Goal: Task Accomplishment & Management: Manage account settings

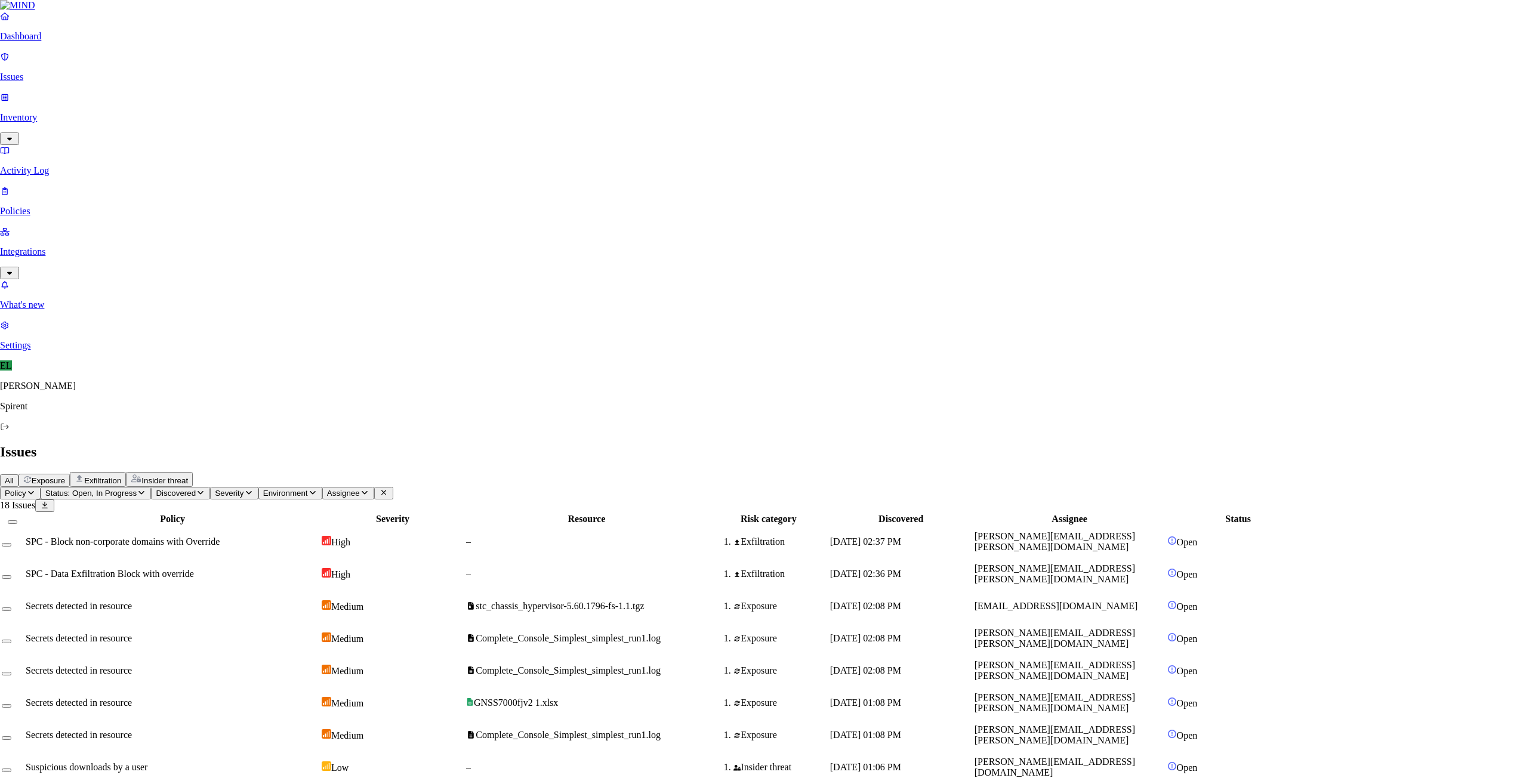
select select "Custom Reason"
type textarea "Personal"
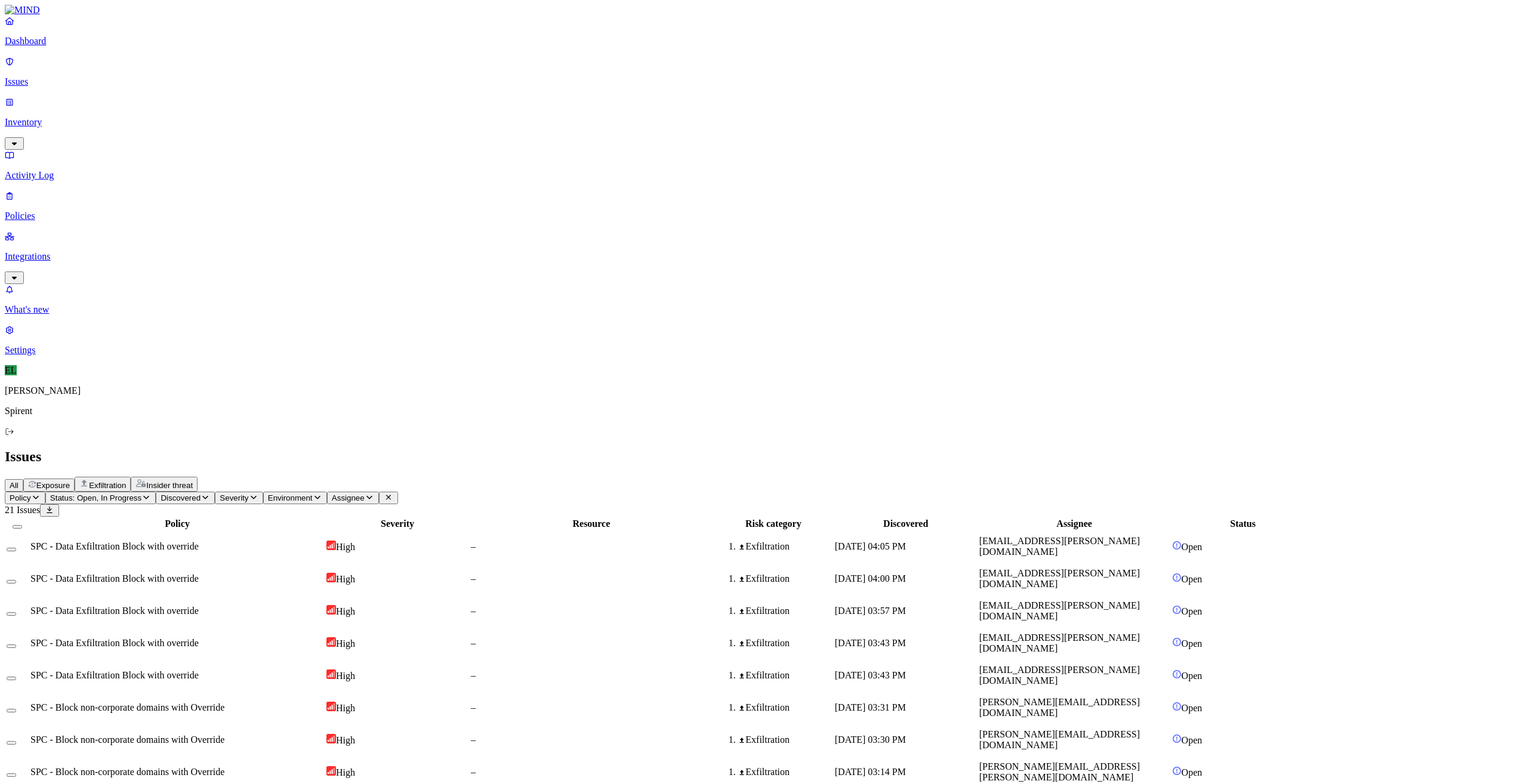
click at [324, 541] on div "SPC - Data Exfiltration Block with override" at bounding box center [178, 546] width 294 height 10
drag, startPoint x: 159, startPoint y: 218, endPoint x: 169, endPoint y: 197, distance: 23.3
click at [16, 676] on button "Select row" at bounding box center [11, 678] width 10 height 3
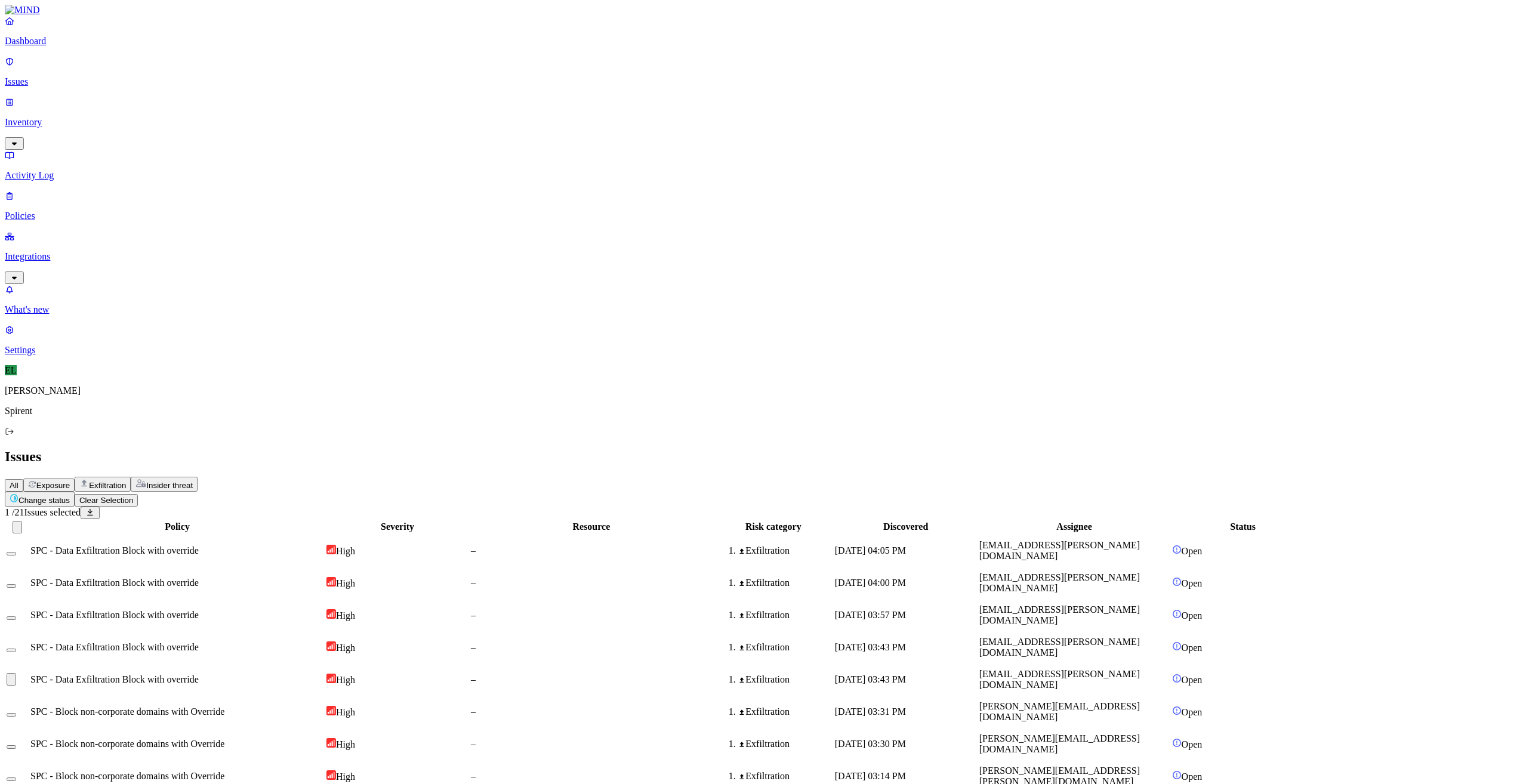
click at [16, 648] on button "Select row" at bounding box center [11, 650] width 10 height 3
click at [16, 616] on button "Select row" at bounding box center [11, 618] width 10 height 3
click at [16, 584] on button "Select row" at bounding box center [11, 586] width 10 height 3
click at [16, 552] on button "Select row" at bounding box center [11, 553] width 10 height 3
click at [184, 70] on html "Dashboard Issues Inventory Activity Log Policies Integrations What's new 1 Sett…" at bounding box center [761, 611] width 1523 height 1221
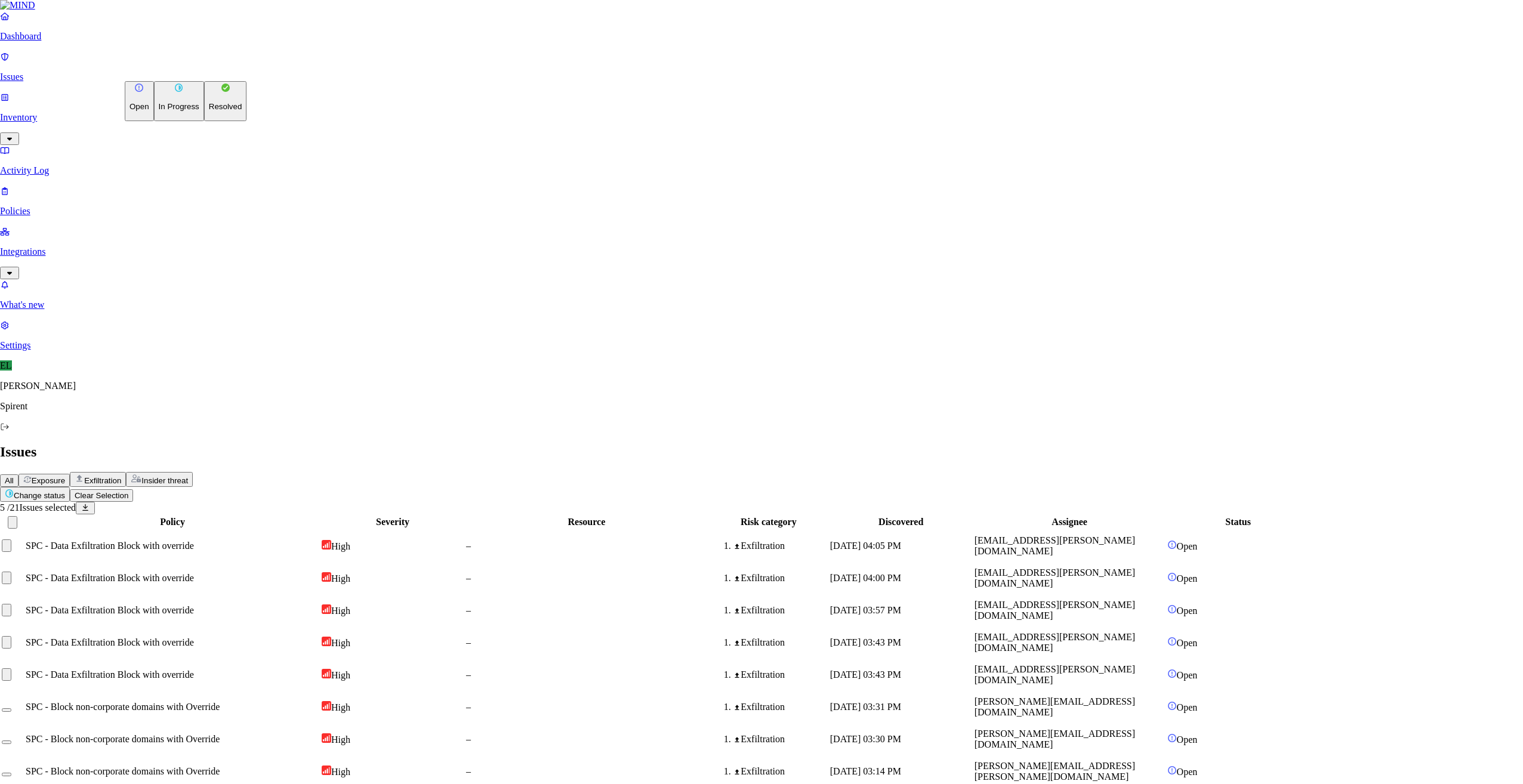
click at [209, 111] on p "Resolved" at bounding box center [226, 106] width 34 height 9
select select "Custom Reason"
type textarea "Personal"
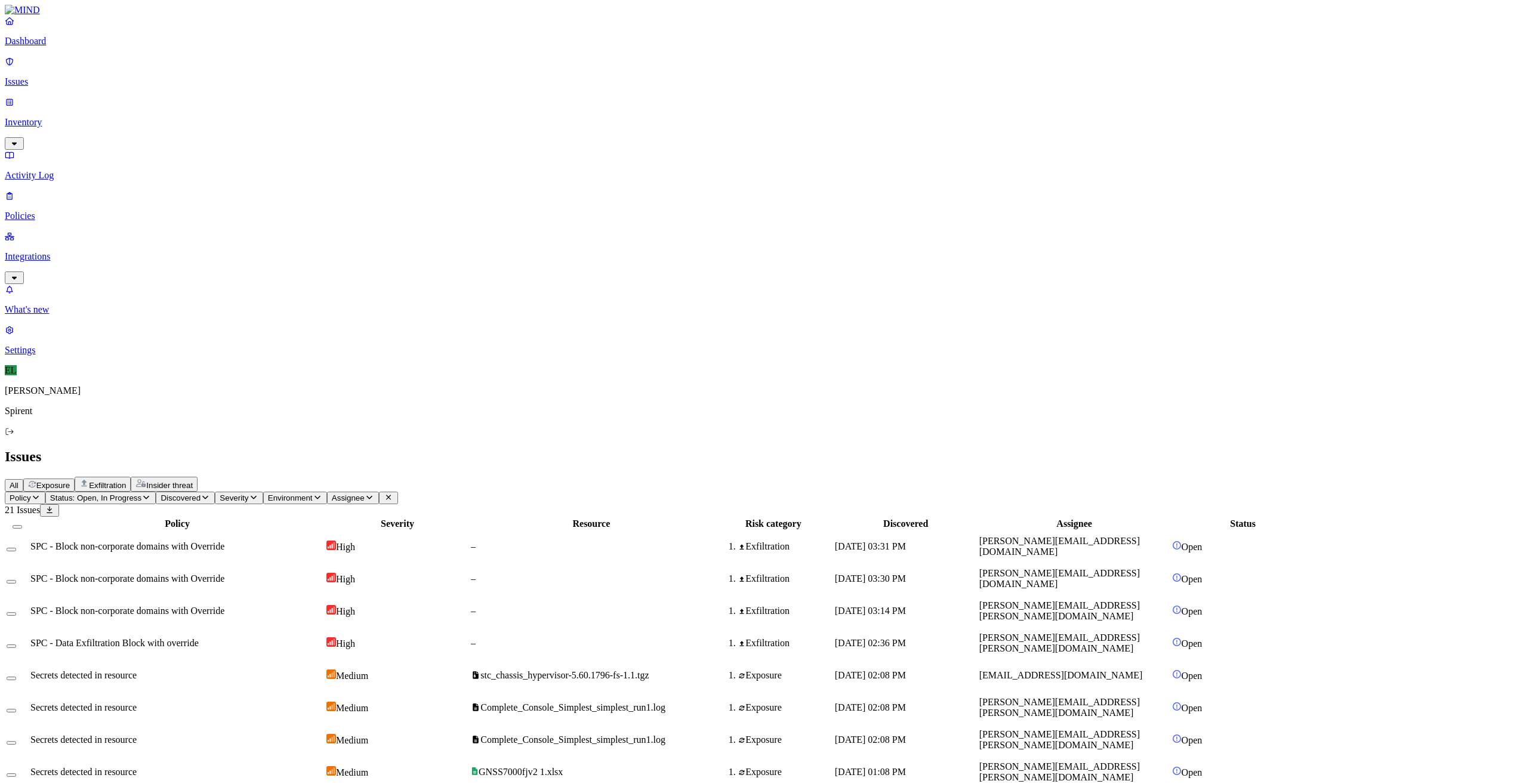
click at [224, 541] on span "SPC - Block non-corporate domains with Override" at bounding box center [128, 546] width 194 height 10
click at [978, 563] on td "[DATE] 03:30 PM" at bounding box center [906, 579] width 143 height 31
click at [29, 531] on td at bounding box center [17, 546] width 22 height 31
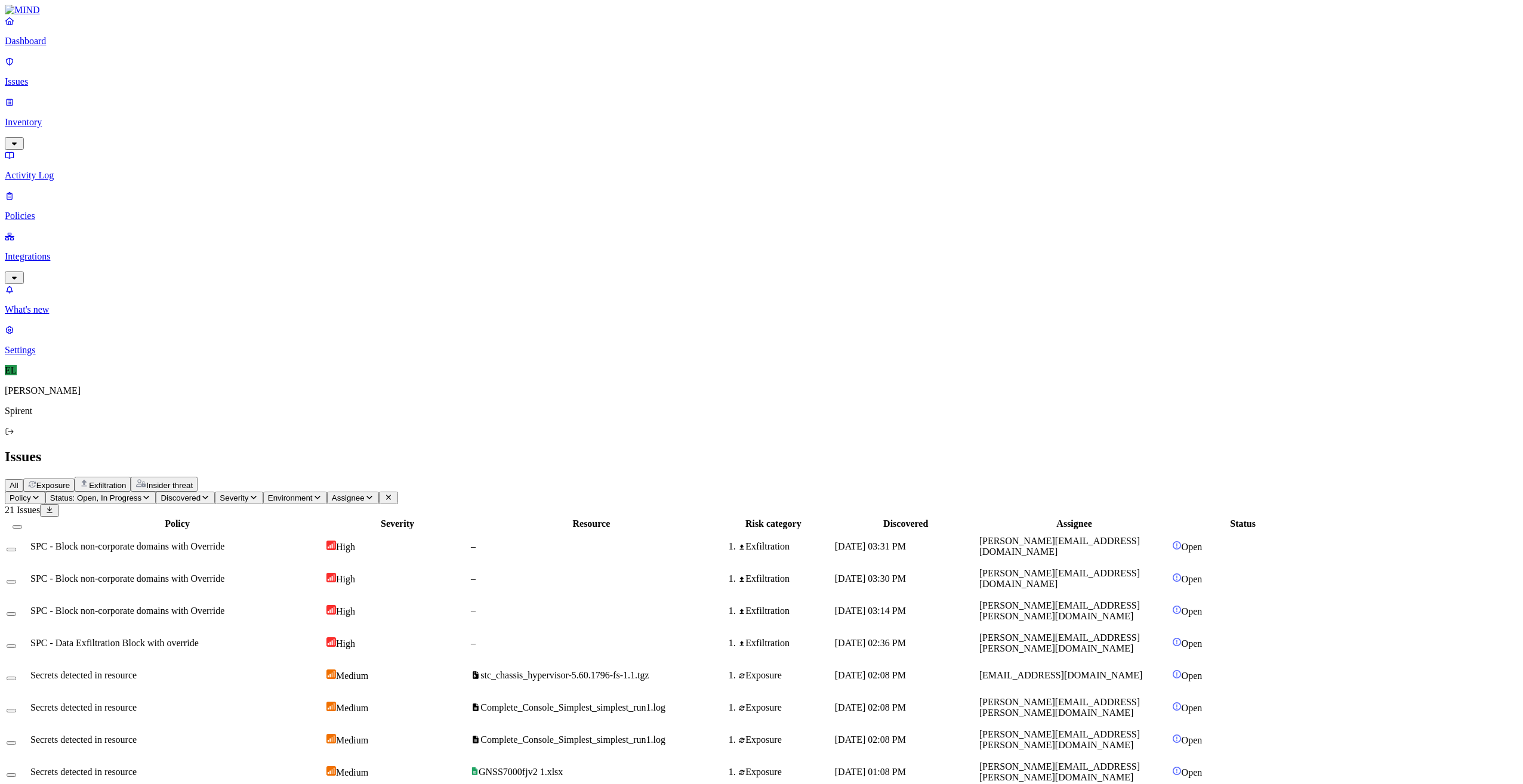
click at [16, 548] on button "Select row" at bounding box center [11, 549] width 10 height 3
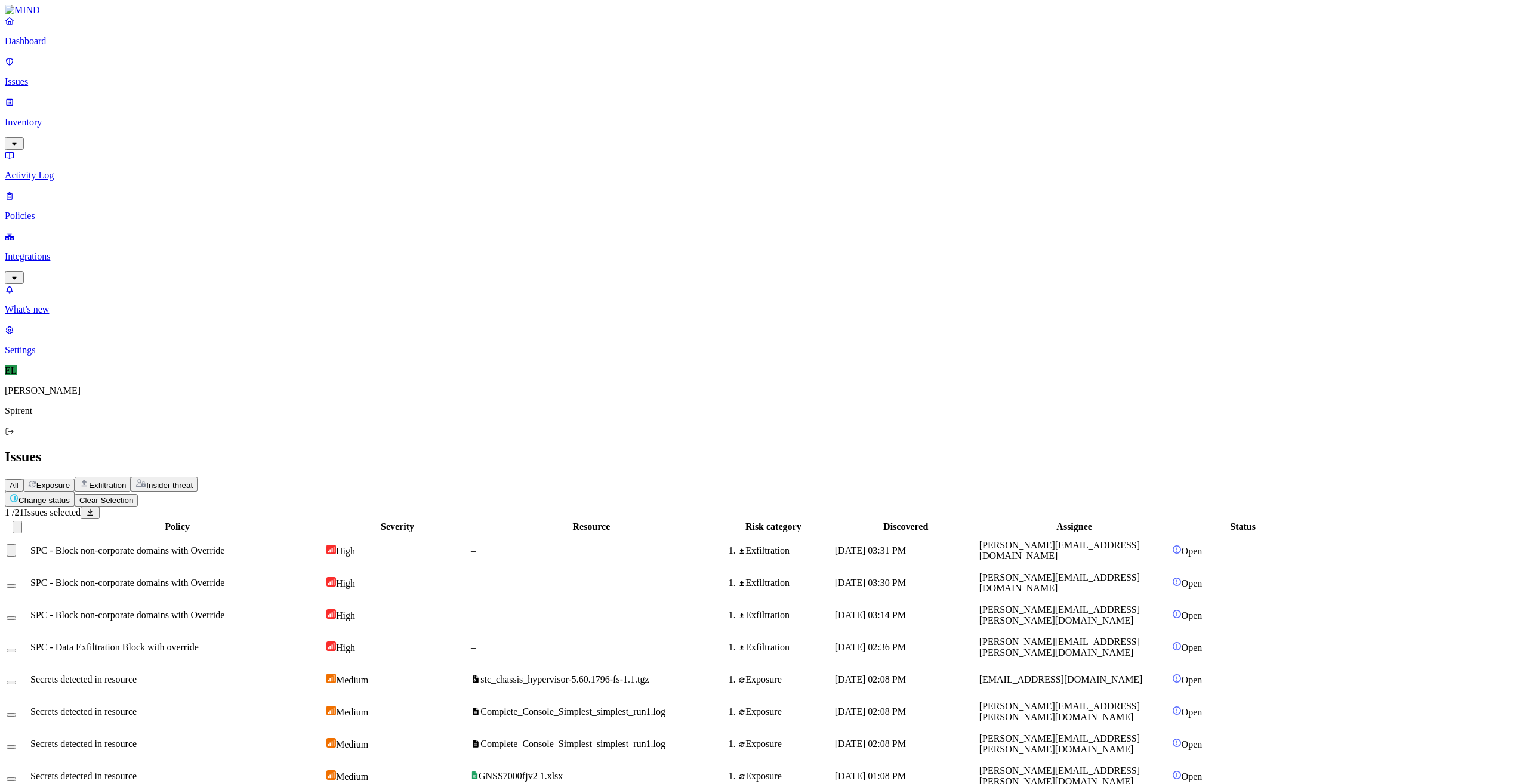
click at [16, 584] on button "Select row" at bounding box center [11, 586] width 10 height 3
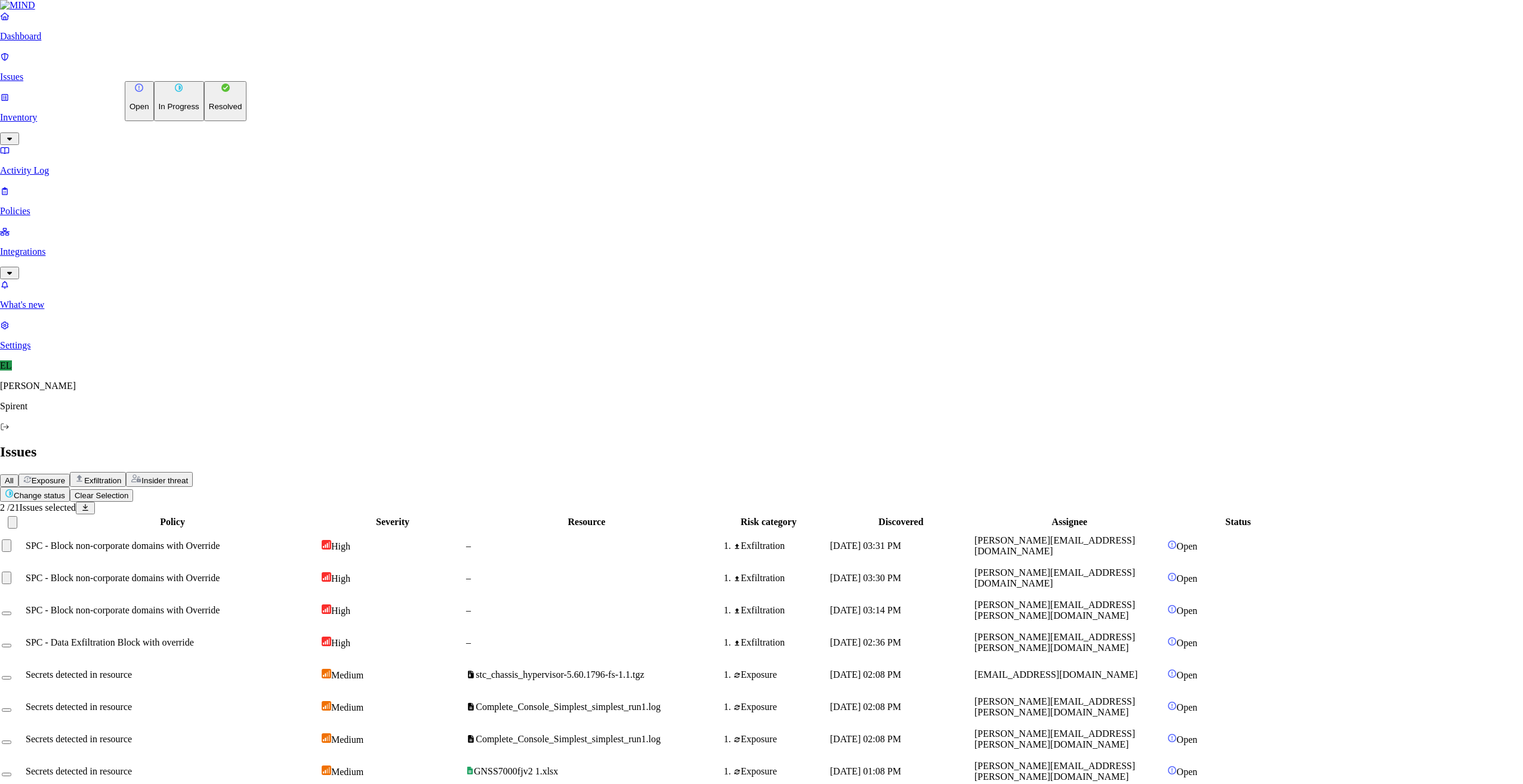
click at [198, 68] on html "Dashboard Issues Inventory Activity Log Policies Integrations What's new 1 Sett…" at bounding box center [761, 528] width 1523 height 1055
click at [209, 111] on p "Resolved" at bounding box center [226, 106] width 34 height 9
select select "Custom Reason"
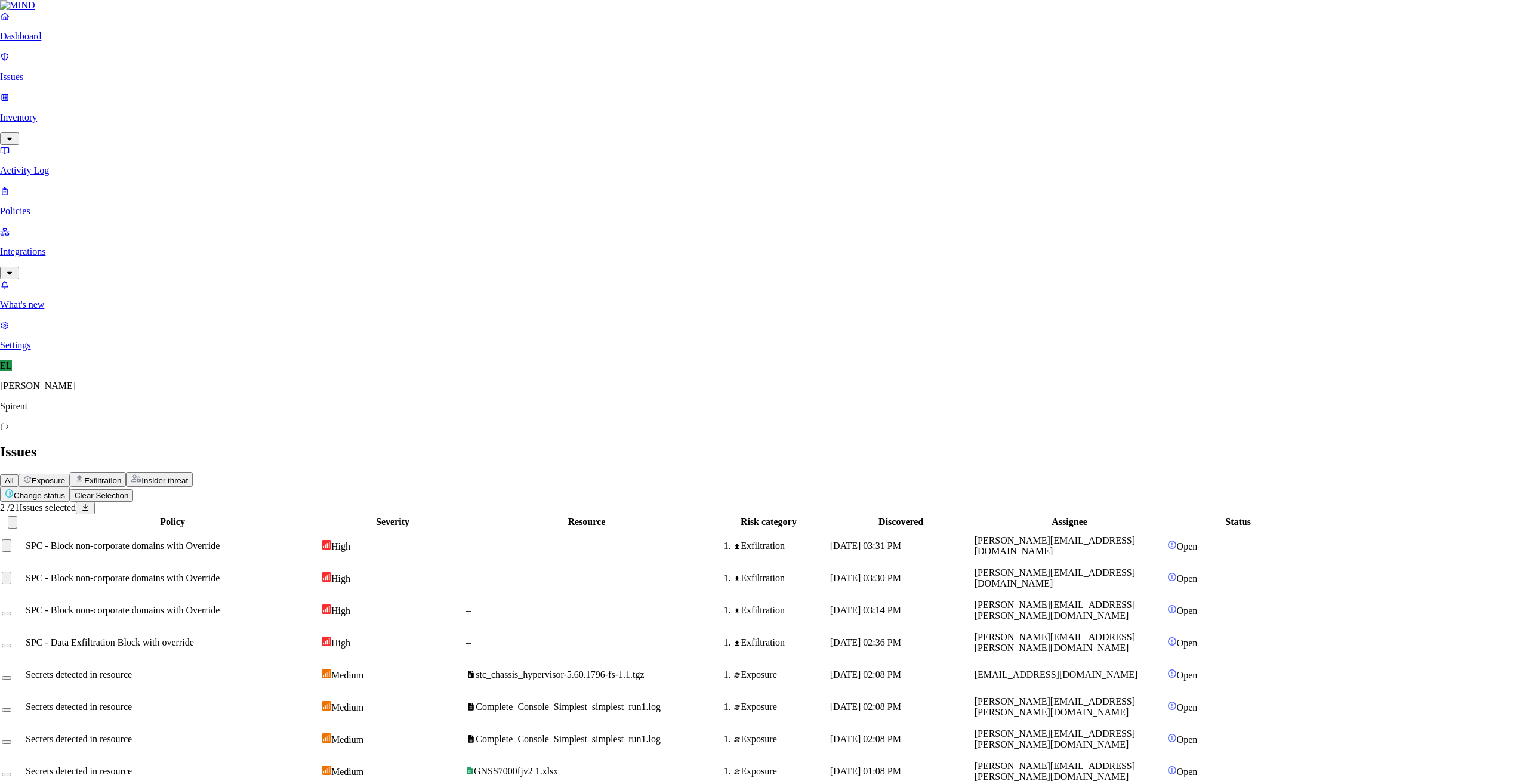
paste textarea "INC0217499"
drag, startPoint x: 700, startPoint y: 223, endPoint x: 599, endPoint y: 222, distance: 101.0
click at [599, 222] on body "Dashboard Issues Inventory Activity Log Policies Integrations What's new 1 Sett…" at bounding box center [761, 595] width 1523 height 1191
drag, startPoint x: 686, startPoint y: 224, endPoint x: 622, endPoint y: 224, distance: 64.0
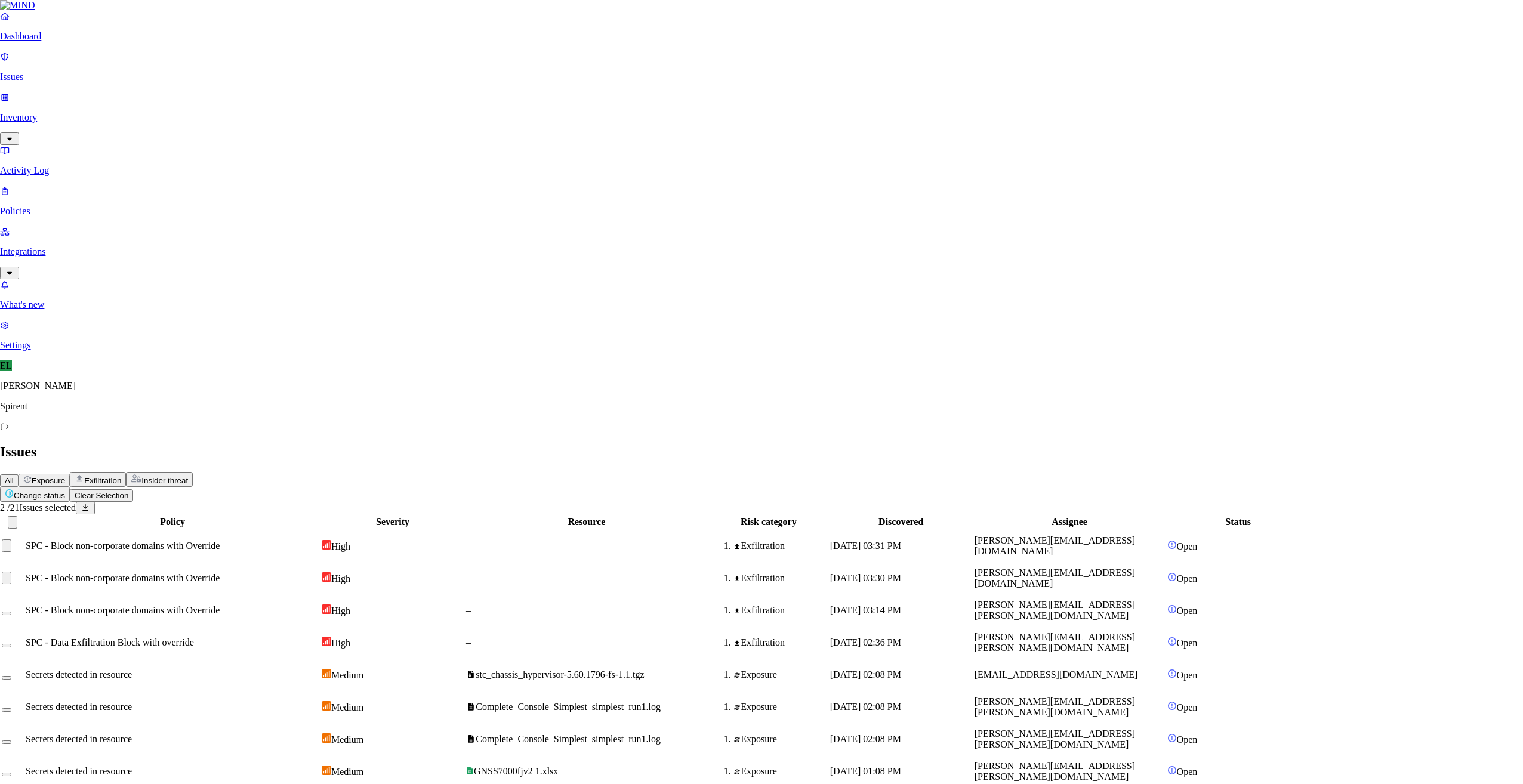
type textarea "Personal"
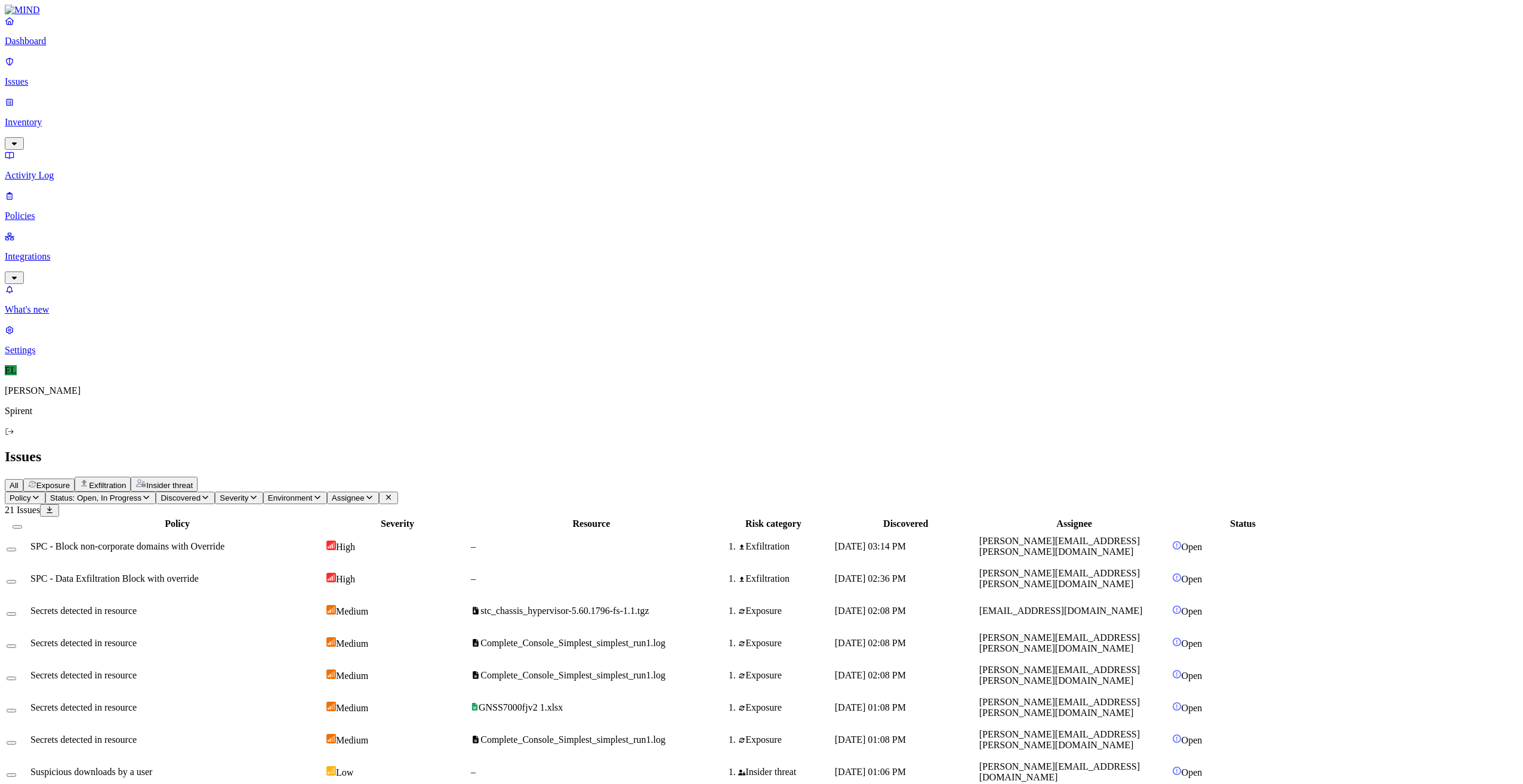
click at [468, 637] on div "Medium" at bounding box center [397, 643] width 142 height 12
click at [16, 644] on button "Select row" at bounding box center [11, 646] width 10 height 3
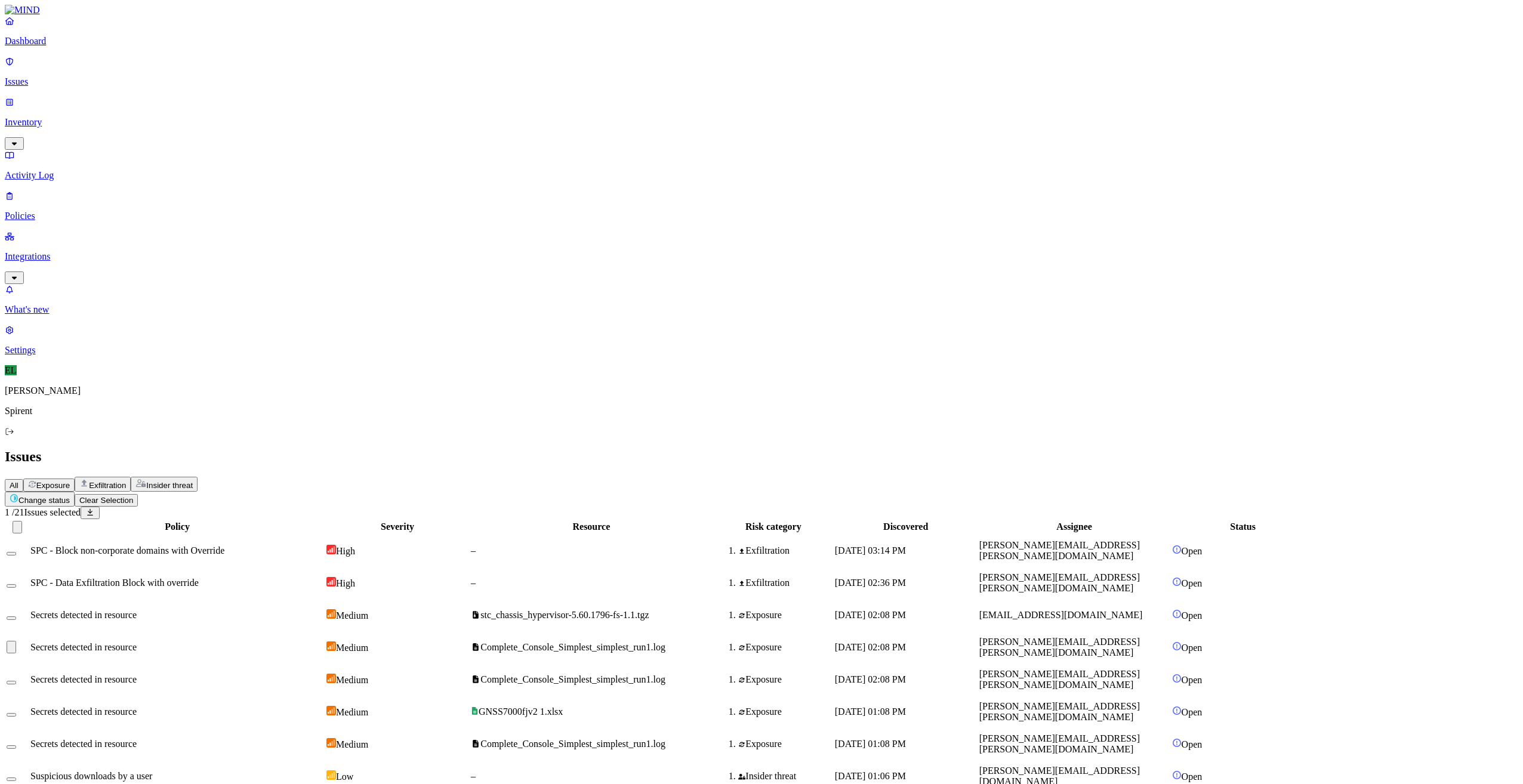
click at [16, 681] on button "Select row" at bounding box center [11, 682] width 10 height 3
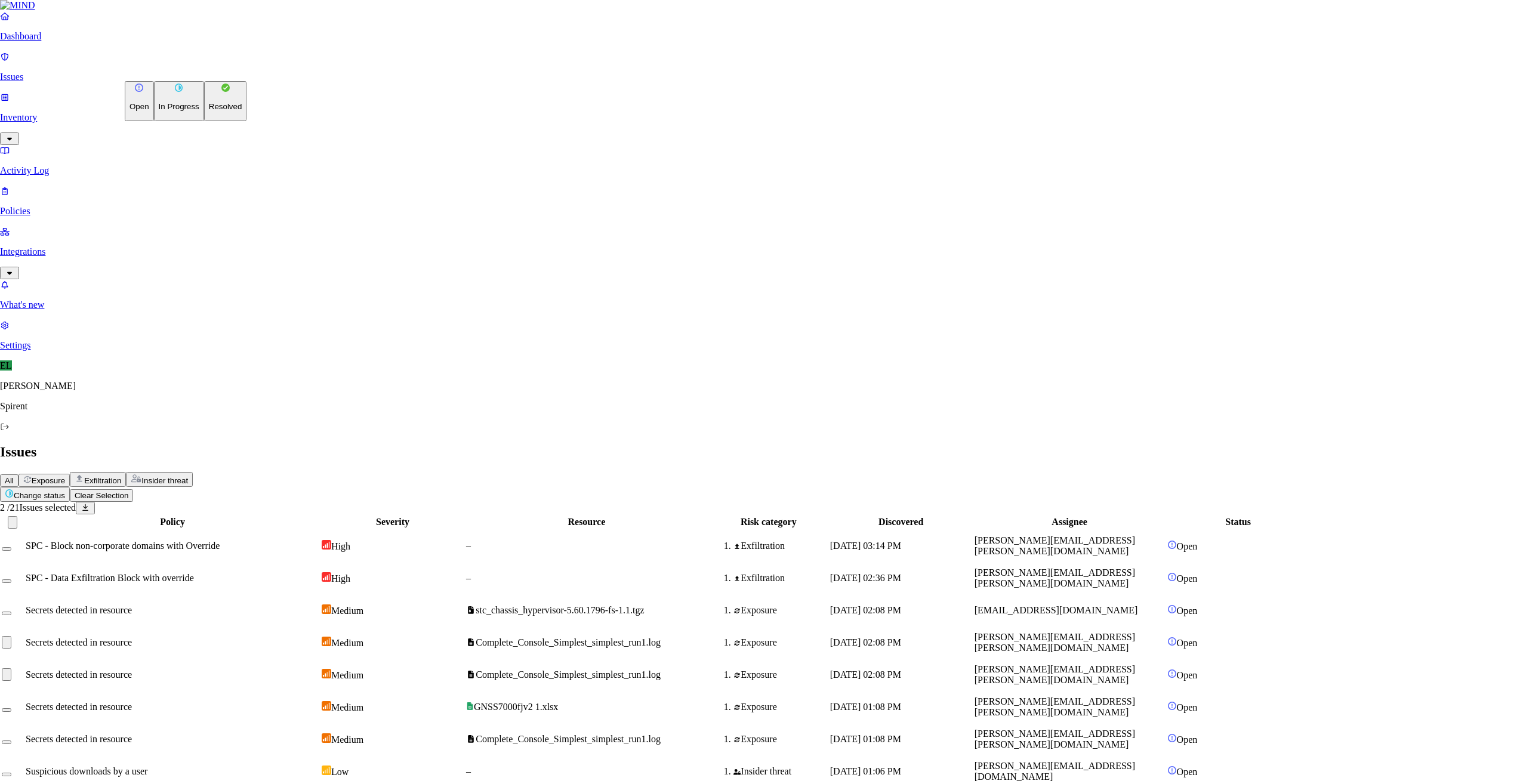
click at [198, 71] on html "Dashboard Issues Inventory Activity Log Policies Integrations What's new 1 Sett…" at bounding box center [761, 495] width 1523 height 991
click at [209, 111] on p "Resolved" at bounding box center [226, 106] width 34 height 9
select select "Custom Reason"
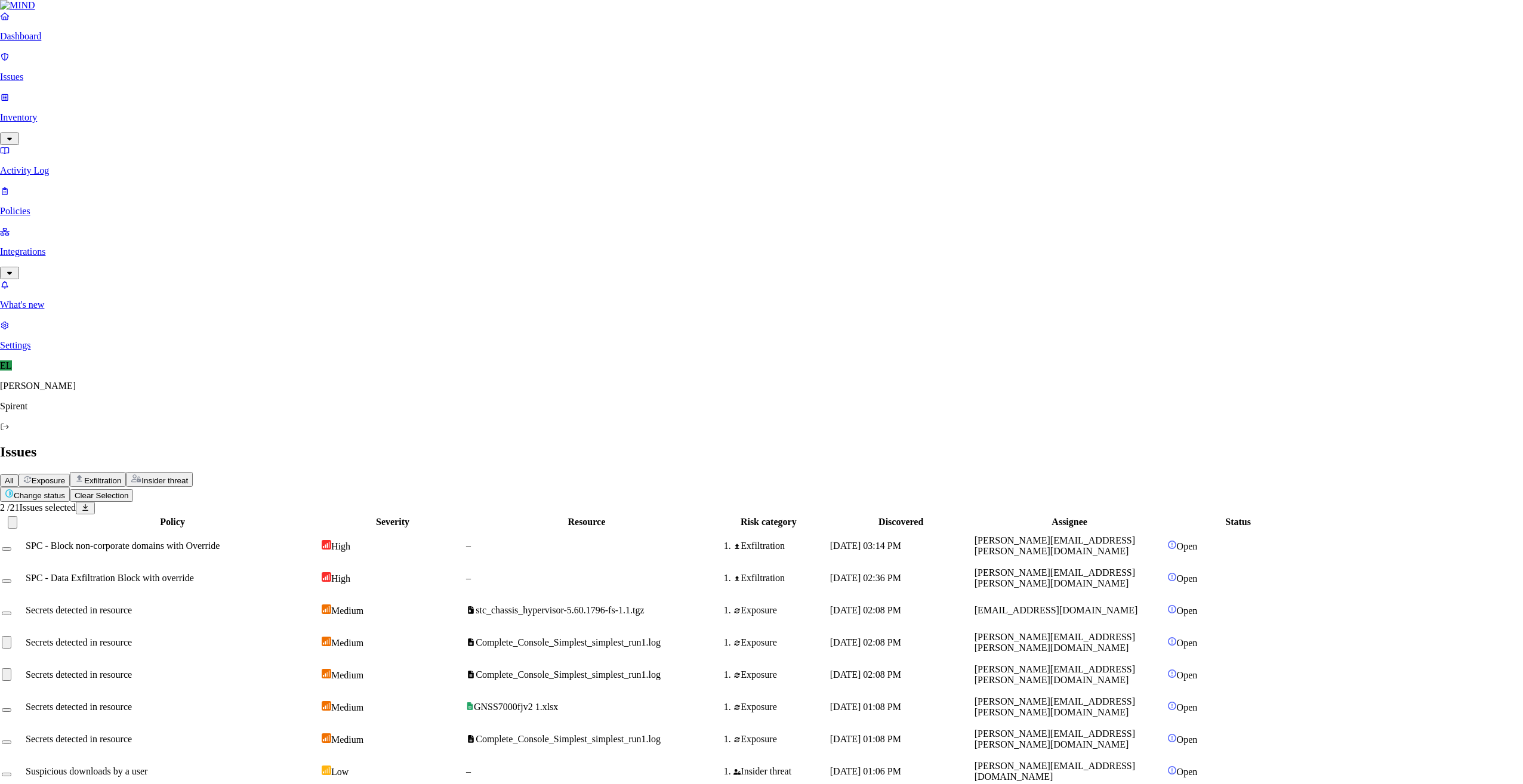
type textarea "duplicate"
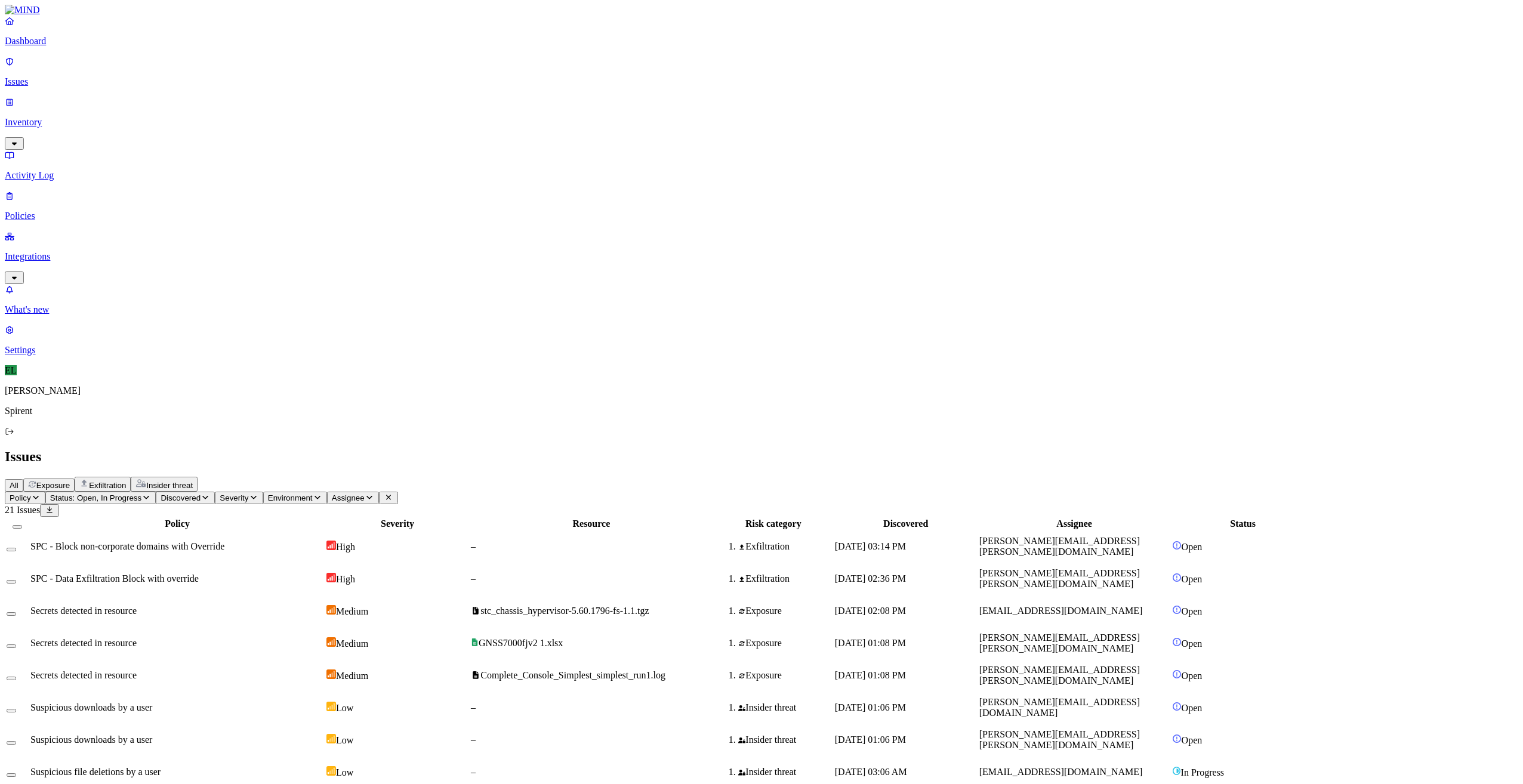
click at [300, 531] on td "SPC - Block non-corporate domains with Override" at bounding box center [178, 546] width 295 height 31
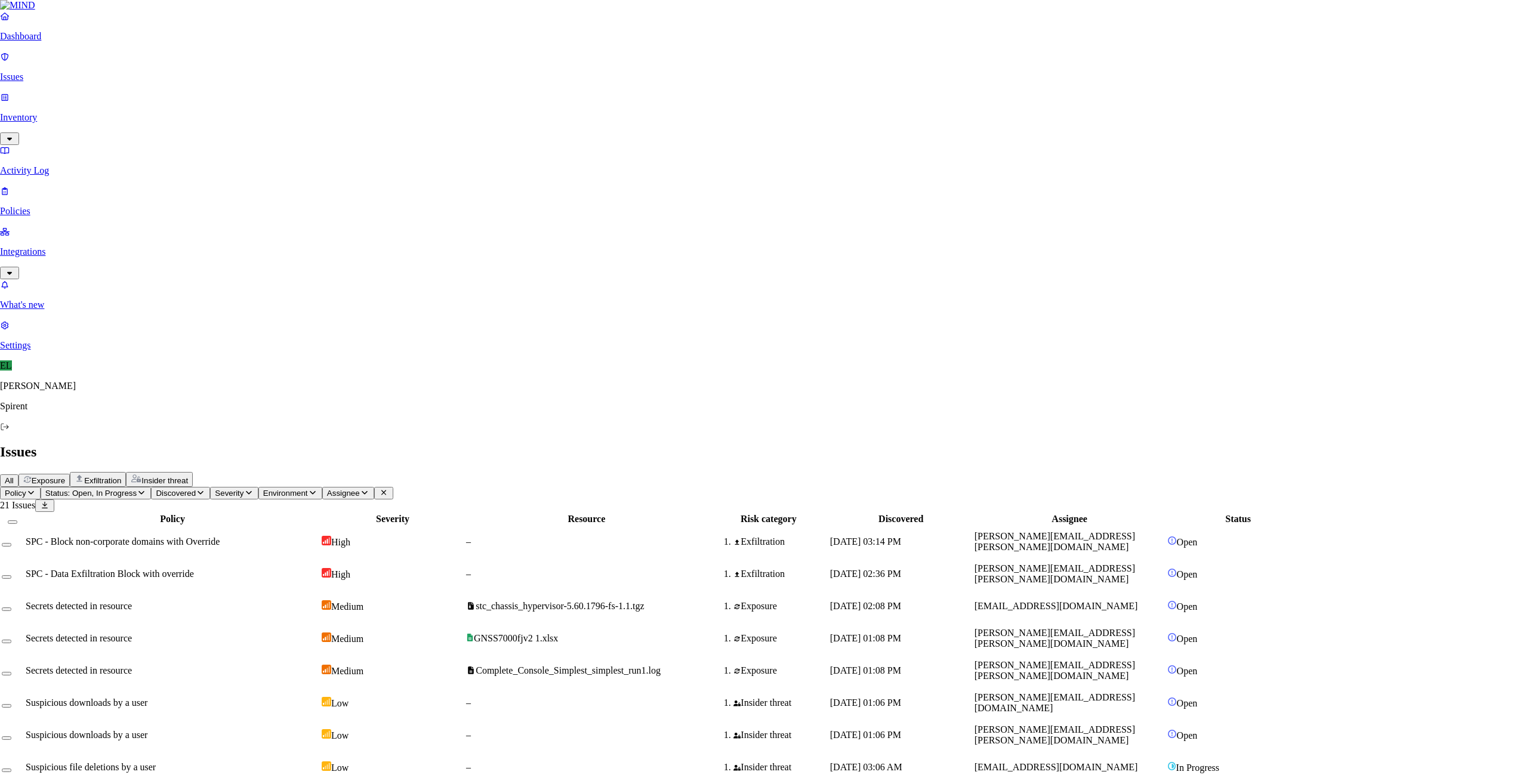
select select "Custom Reason"
paste textarea "Personal"
type textarea "Personal"
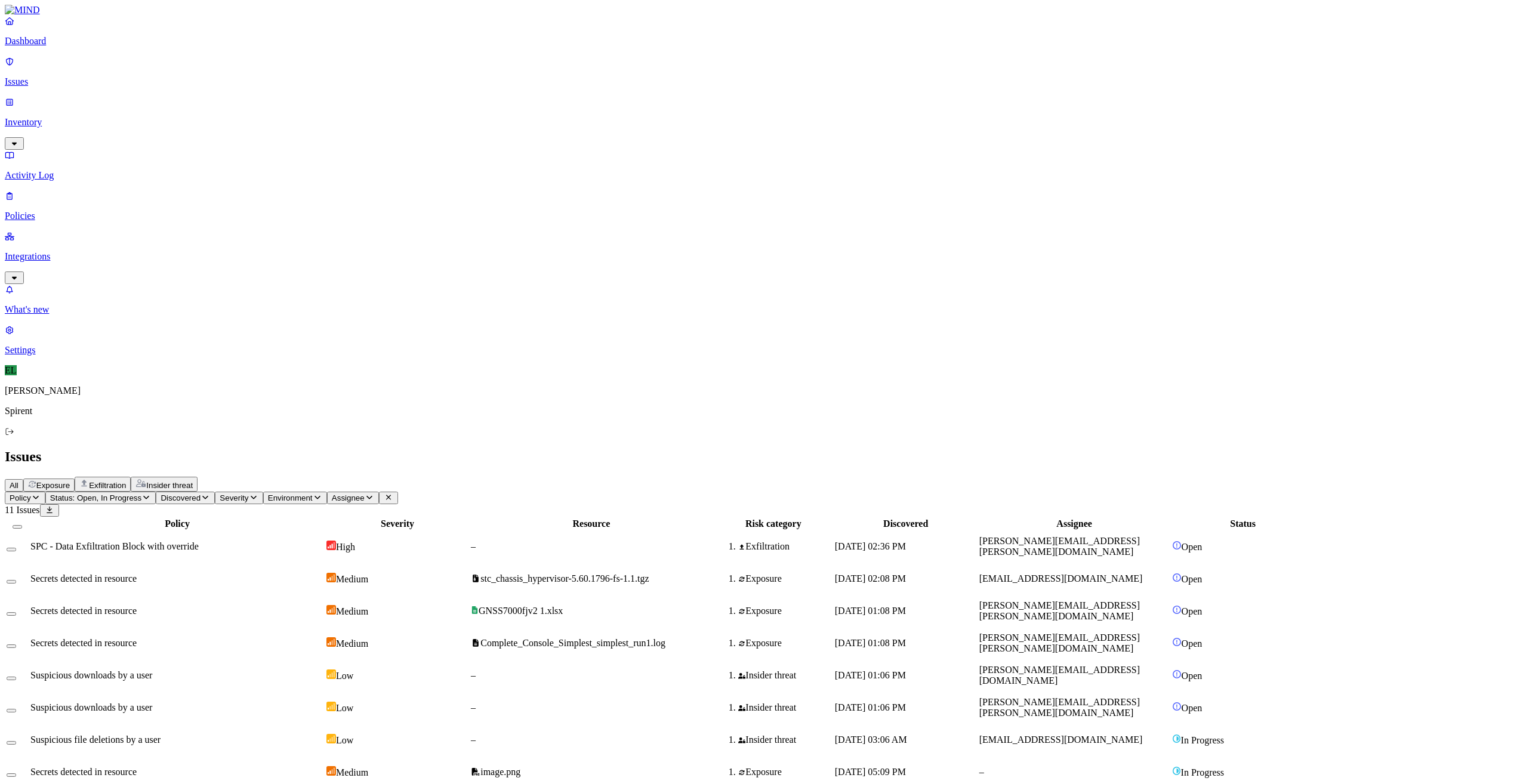
click at [977, 541] on div "[DATE] 02:36 PM" at bounding box center [906, 546] width 142 height 10
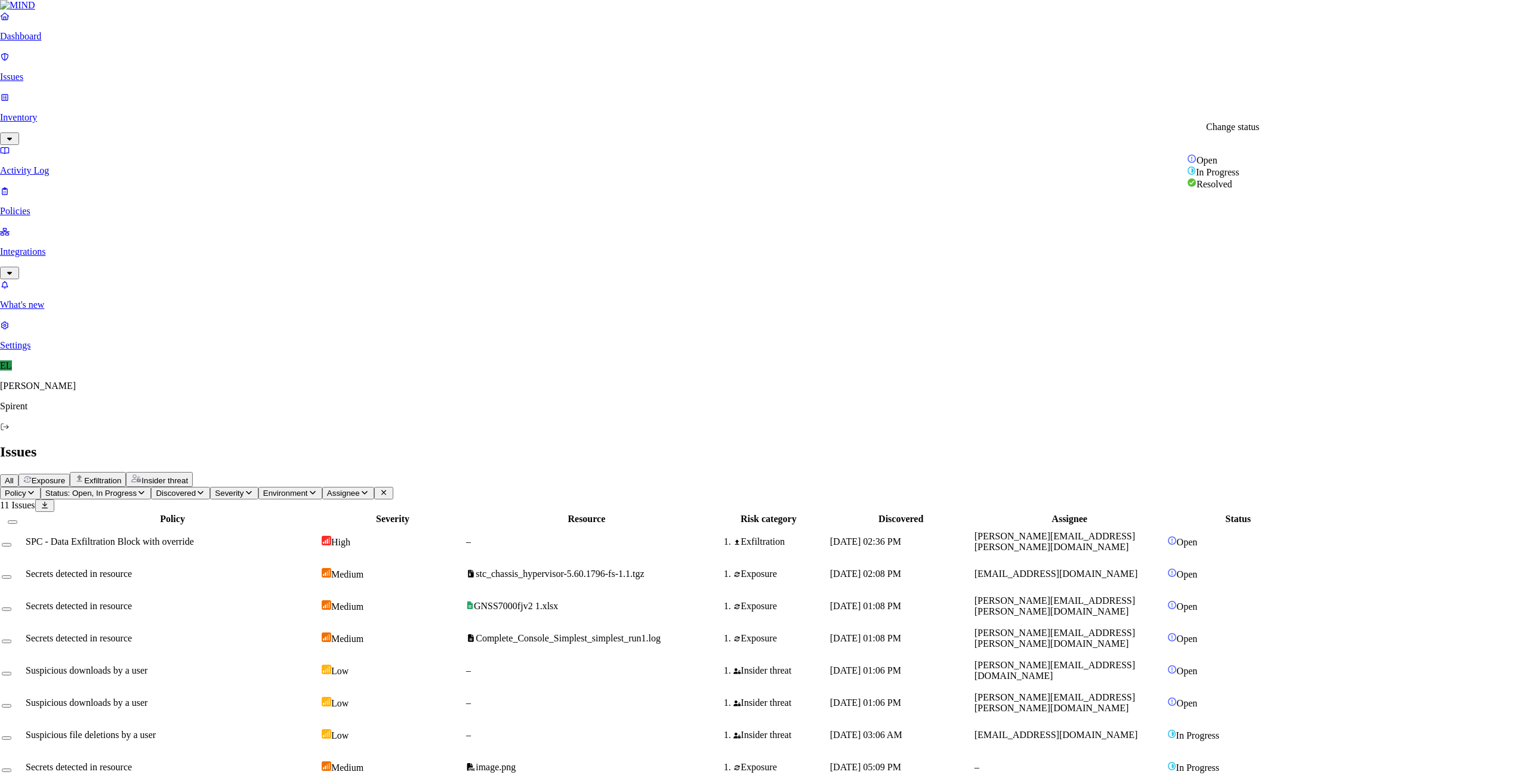
select select "Custom Reason"
paste textarea "Personal"
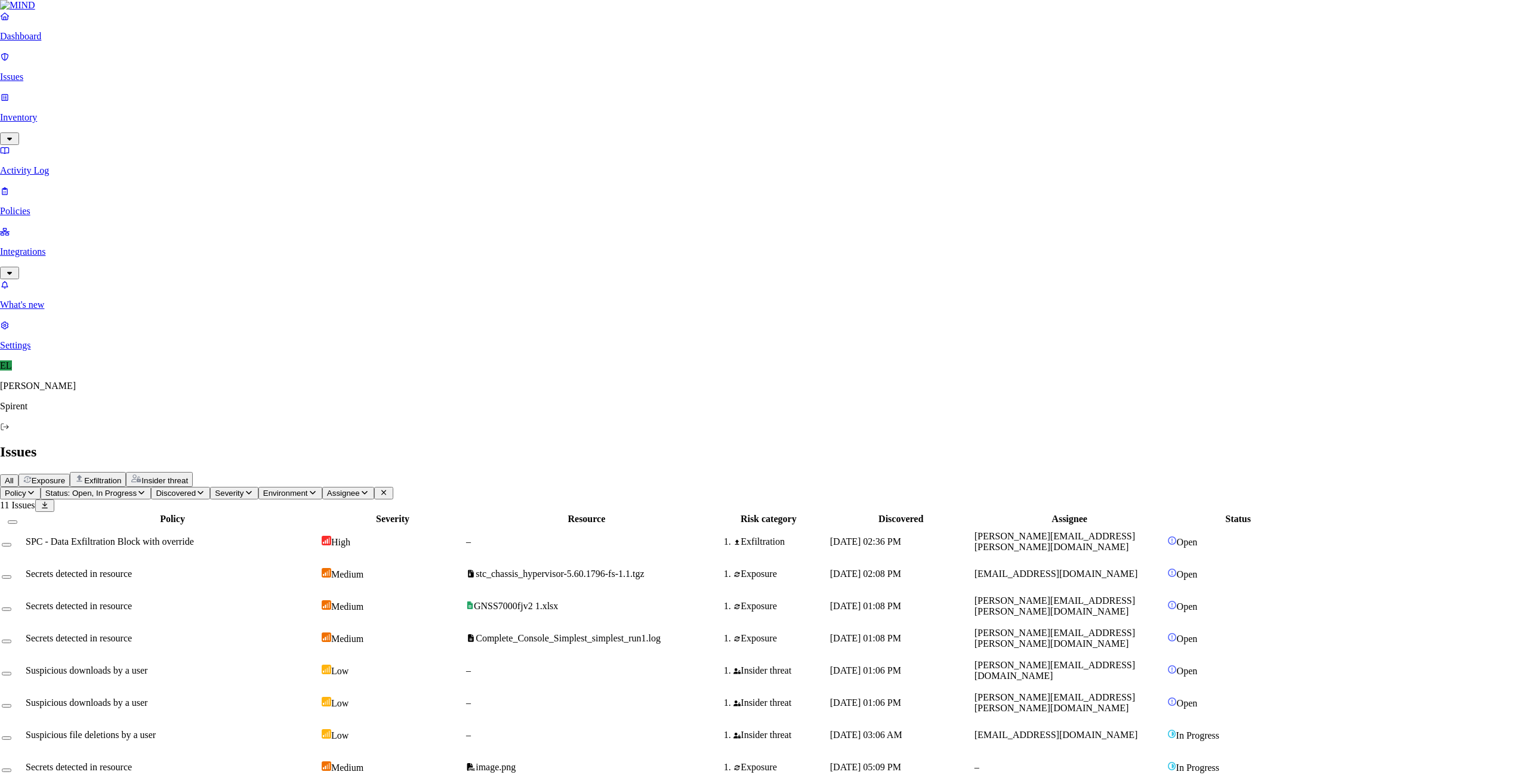
type textarea "Personal"
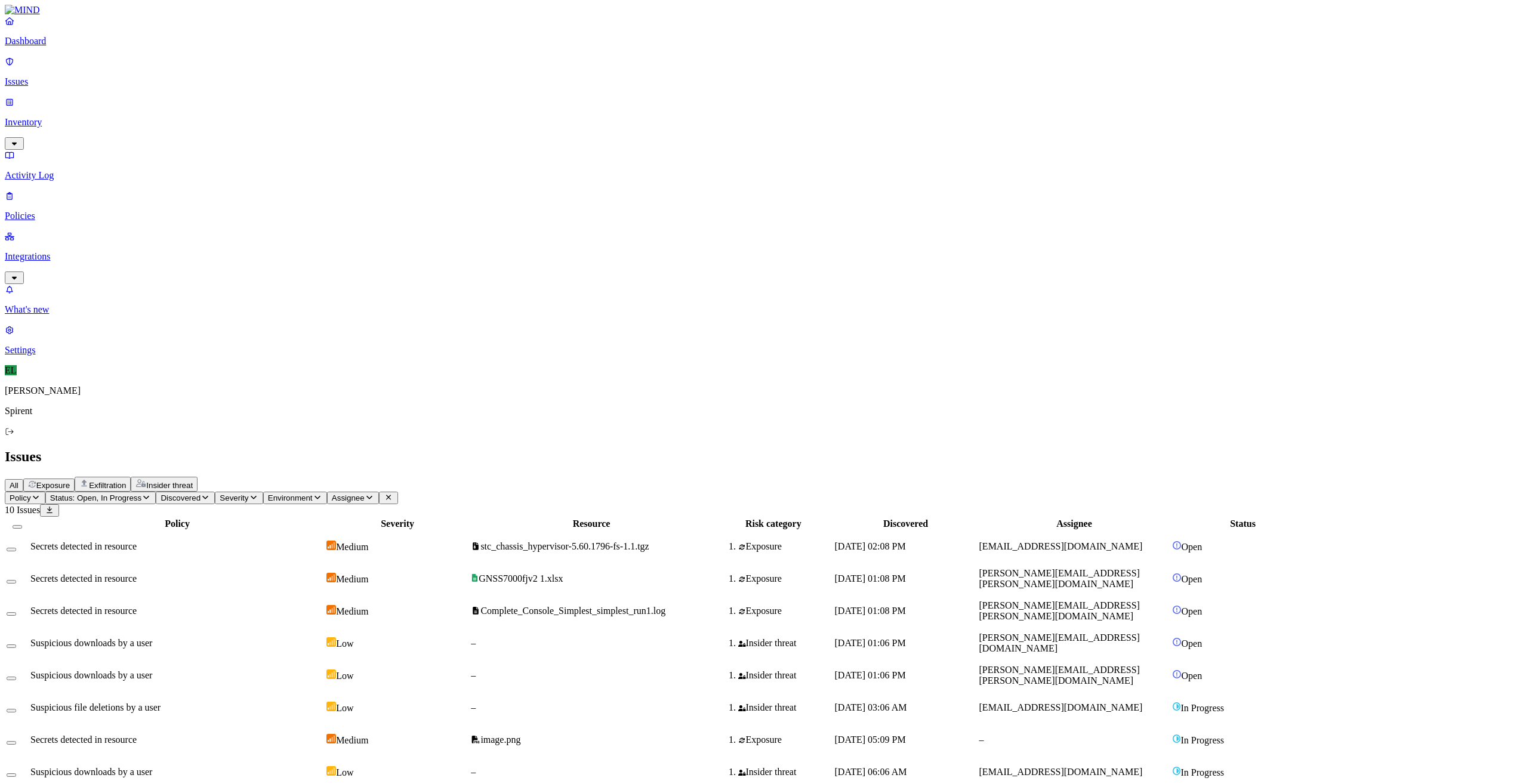
click at [906, 541] on span "[DATE] 02:08 PM" at bounding box center [871, 546] width 71 height 10
click at [900, 516] on div "Policy Severity Resource Risk category Discovered Assignee Status Secrets detec…" at bounding box center [761, 685] width 1513 height 337
click at [1140, 632] on span "[PERSON_NAME][EMAIL_ADDRESS][DOMAIN_NAME]" at bounding box center [1060, 643] width 161 height 21
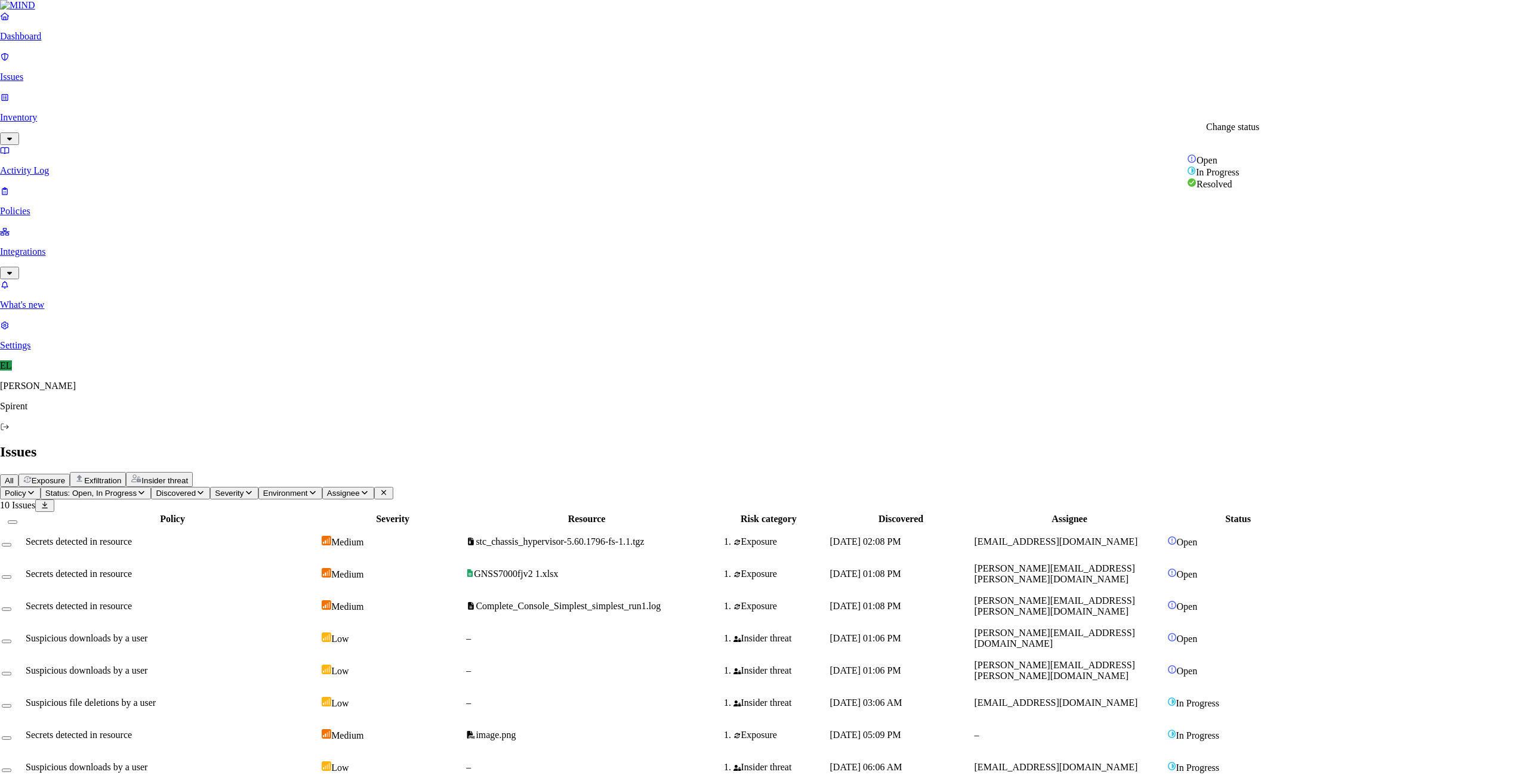
select select "Risk Accepted"
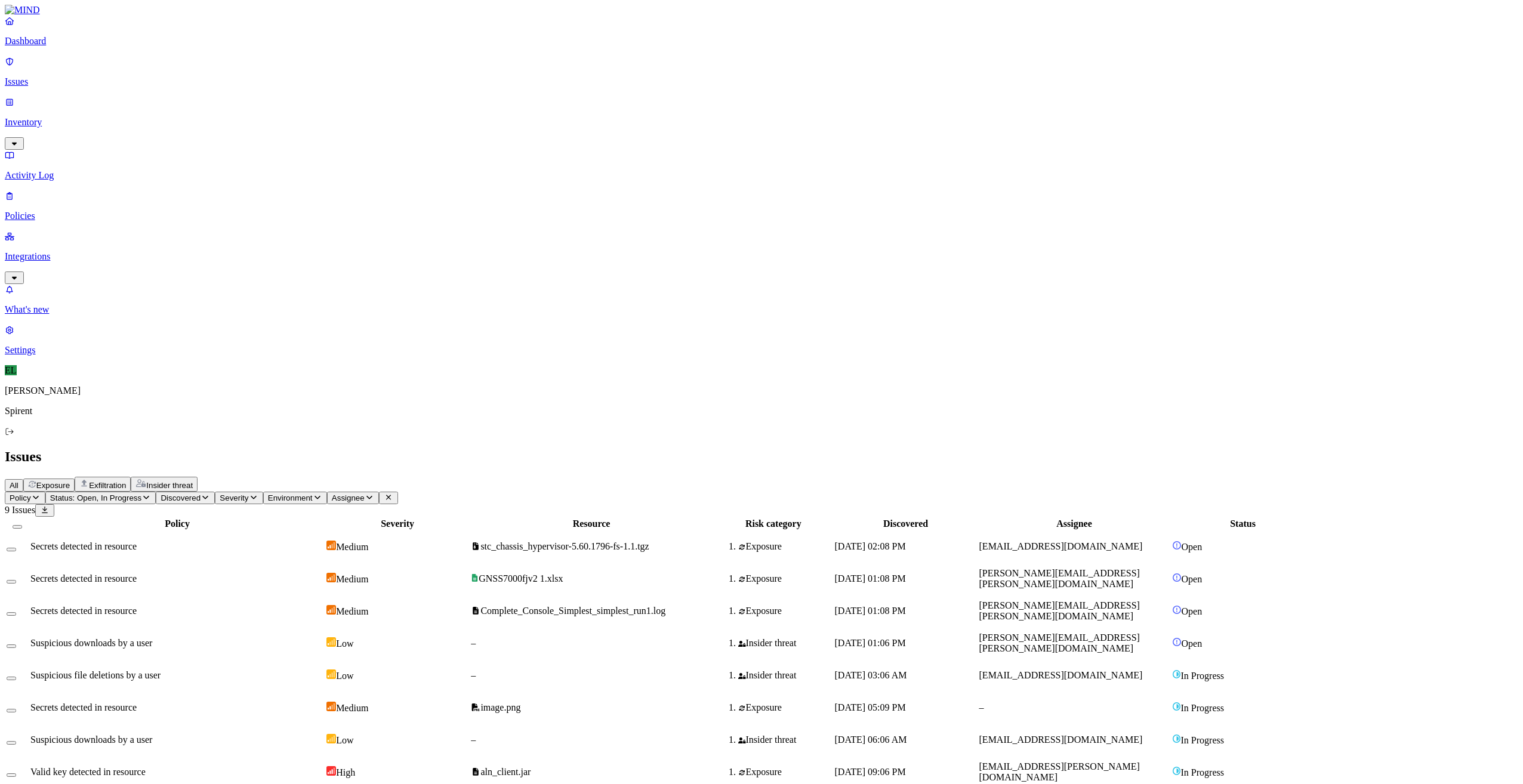
click at [976, 531] on td "[DATE] 02:08 PM" at bounding box center [906, 546] width 143 height 31
click at [832, 574] on div "Exposure" at bounding box center [773, 579] width 118 height 10
click at [906, 606] on span "[DATE] 01:08 PM" at bounding box center [871, 611] width 71 height 10
